Goal: Find specific page/section: Find specific page/section

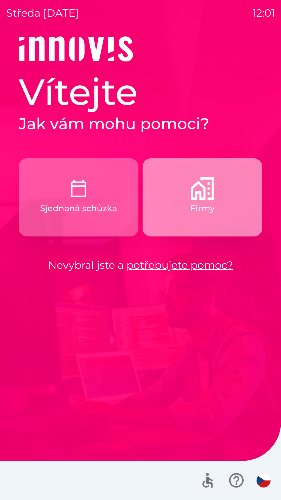
click at [203, 203] on p "Firmy" at bounding box center [202, 208] width 24 height 12
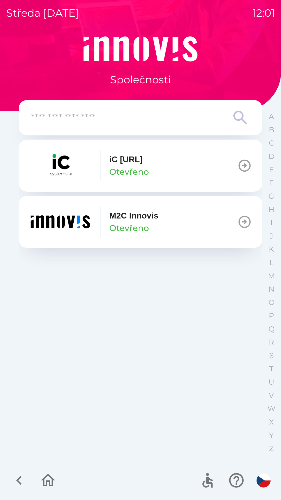
click at [199, 116] on input "text" at bounding box center [130, 118] width 198 height 14
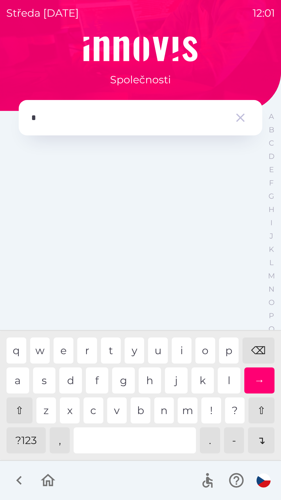
click at [227, 351] on div "p" at bounding box center [229, 350] width 20 height 26
click at [226, 381] on div "l" at bounding box center [229, 380] width 23 height 26
click at [228, 384] on div "l" at bounding box center [229, 380] width 23 height 26
click at [227, 383] on div "l" at bounding box center [229, 380] width 23 height 26
click at [40, 348] on div "w" at bounding box center [40, 350] width 20 height 26
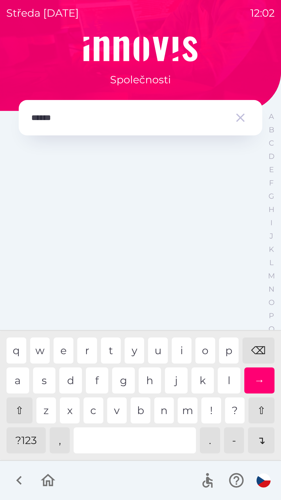
click at [259, 386] on div "→" at bounding box center [259, 380] width 30 height 26
click at [258, 383] on div "→" at bounding box center [259, 380] width 30 height 26
click at [257, 352] on div "⌫" at bounding box center [259, 350] width 32 height 26
click at [253, 354] on div "⌫" at bounding box center [259, 350] width 32 height 26
click at [253, 359] on div "⌫" at bounding box center [259, 350] width 32 height 26
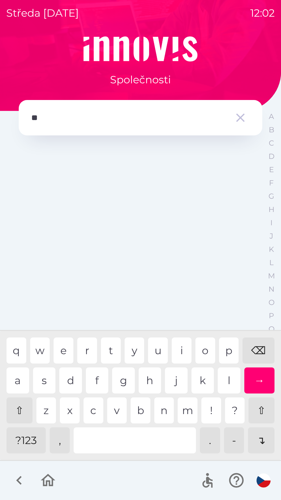
click at [180, 351] on div "i" at bounding box center [182, 350] width 20 height 26
click at [227, 382] on div "l" at bounding box center [229, 380] width 23 height 26
click at [201, 347] on div "o" at bounding box center [205, 350] width 20 height 26
click at [258, 346] on div "⌫" at bounding box center [259, 350] width 32 height 26
click at [231, 378] on div "l" at bounding box center [229, 380] width 23 height 26
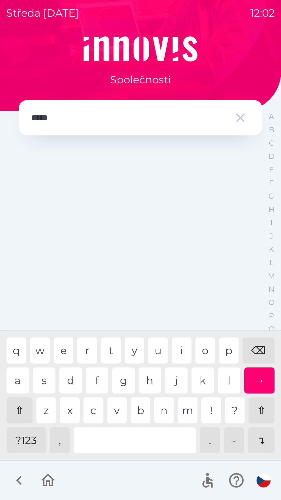
click at [202, 350] on div "o" at bounding box center [205, 350] width 20 height 26
type input "******"
click at [42, 347] on div "w" at bounding box center [40, 350] width 20 height 26
click at [263, 379] on div "→" at bounding box center [259, 380] width 30 height 26
click at [259, 378] on div "→" at bounding box center [259, 380] width 30 height 26
